Goal: Find specific page/section: Find specific page/section

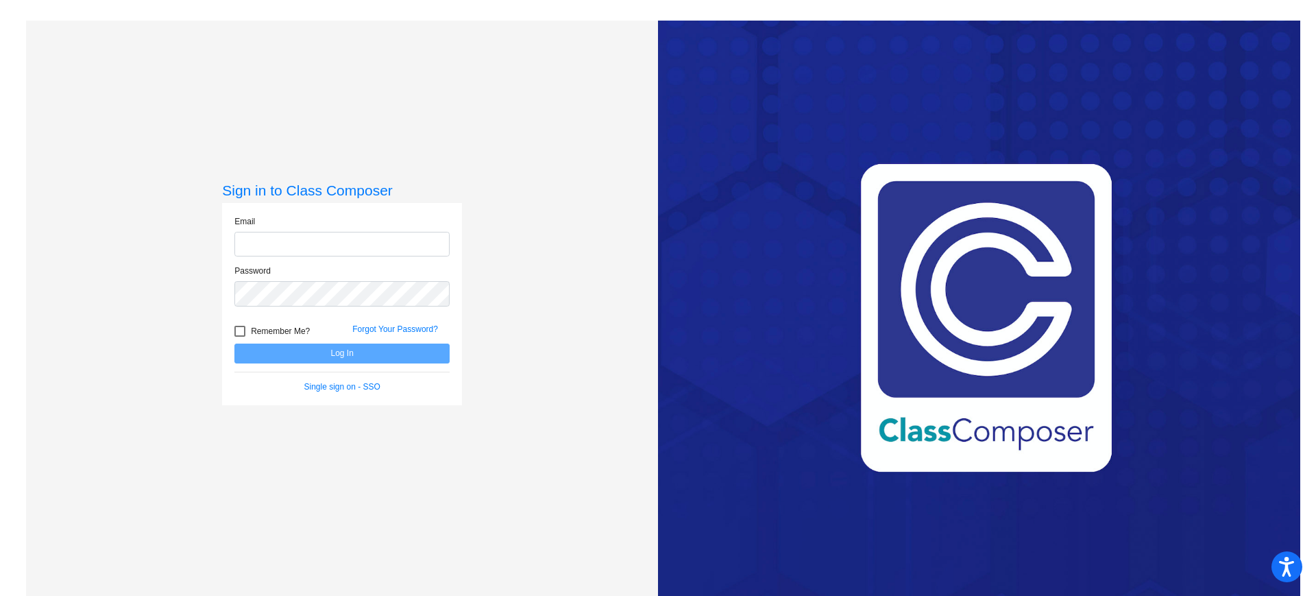
type input "[EMAIL_ADDRESS][DOMAIN_NAME]"
click at [264, 352] on button "Log In" at bounding box center [341, 353] width 215 height 20
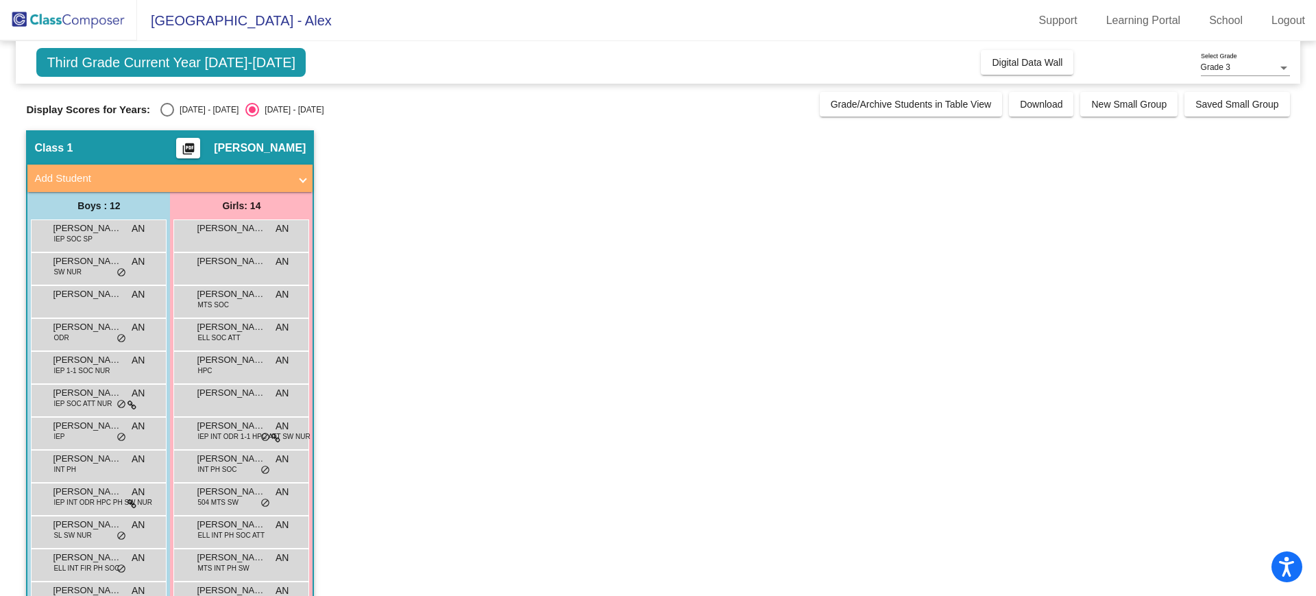
click at [172, 104] on div "Select an option" at bounding box center [167, 110] width 14 height 14
click at [167, 117] on input "[DATE] - [DATE]" at bounding box center [167, 117] width 1 height 1
radio input "true"
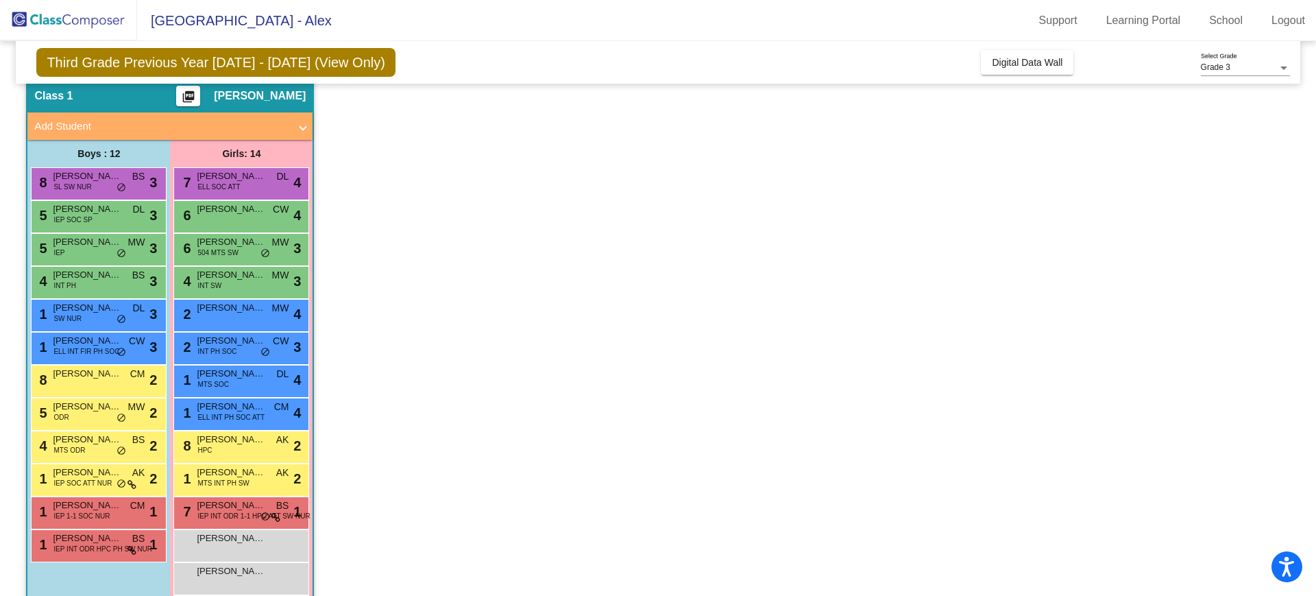
scroll to position [106, 0]
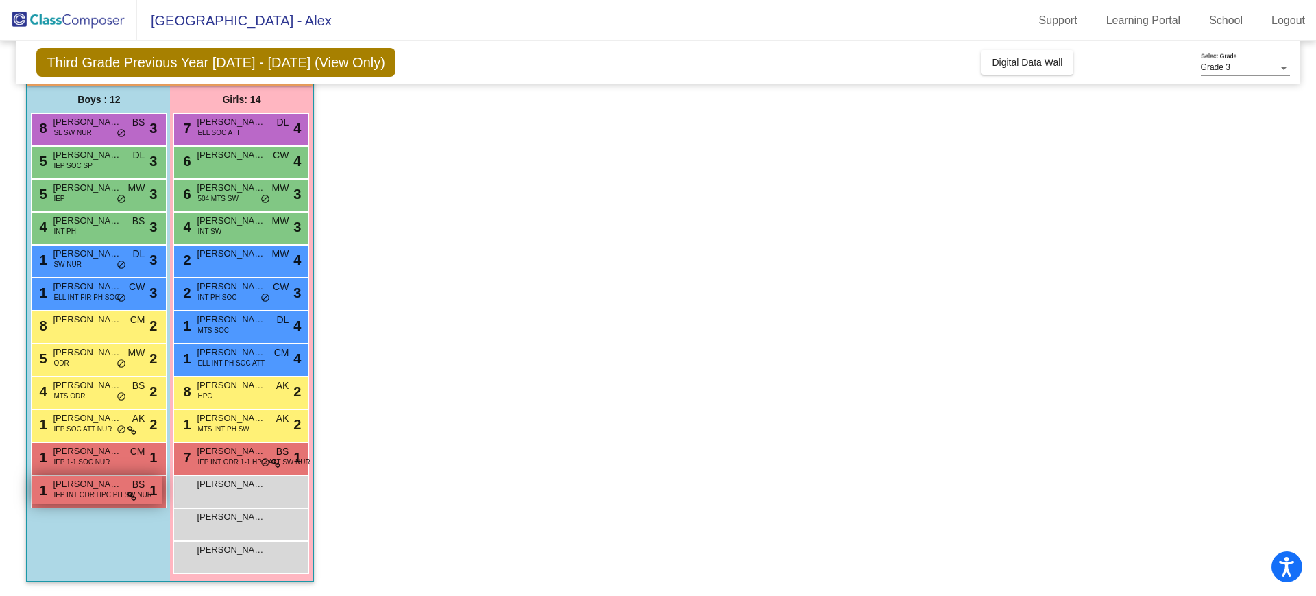
click at [106, 483] on span "[PERSON_NAME]" at bounding box center [87, 484] width 69 height 14
